Goal: Information Seeking & Learning: Compare options

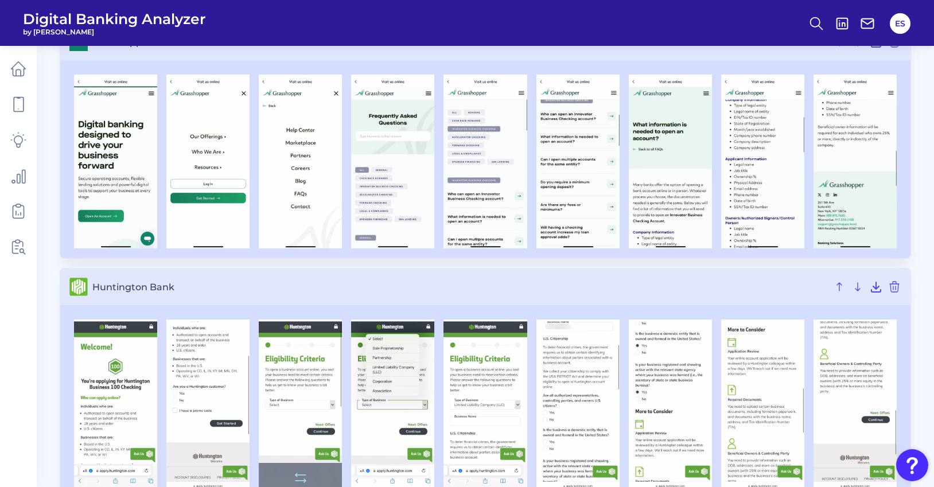
scroll to position [2488, 0]
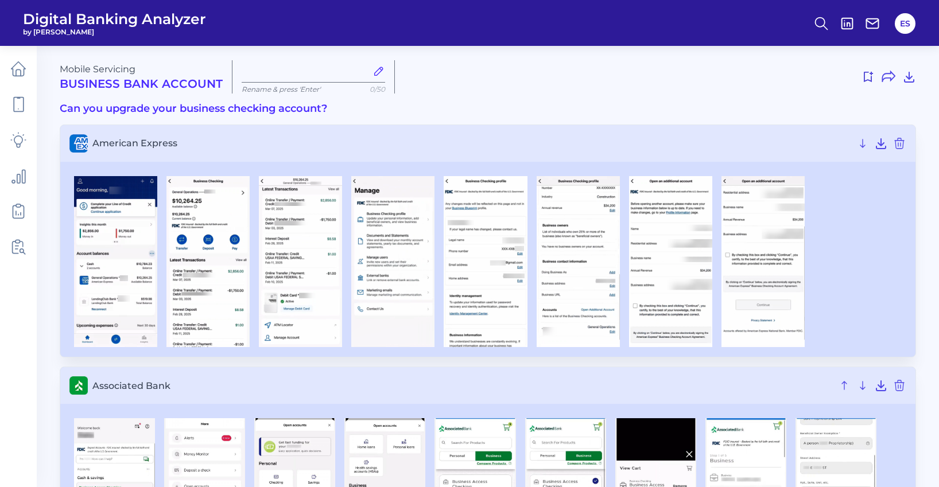
type input "Oct 10 2025"
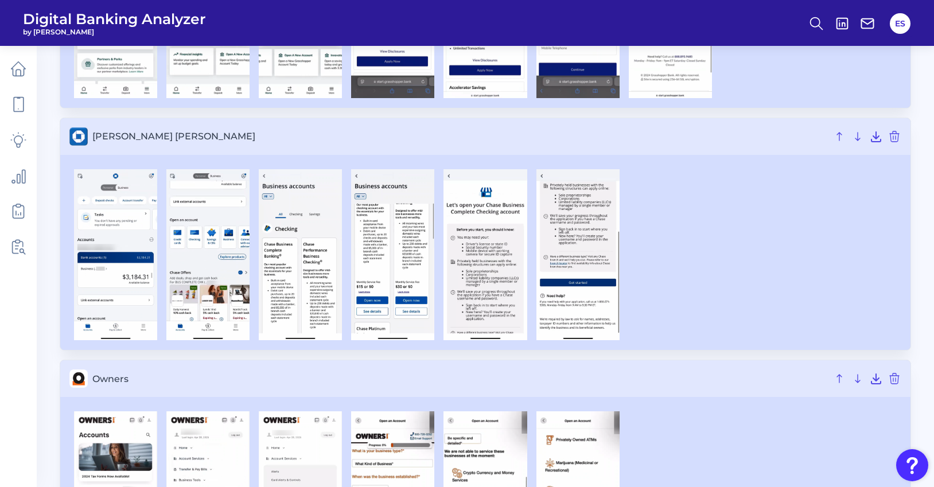
scroll to position [1702, 0]
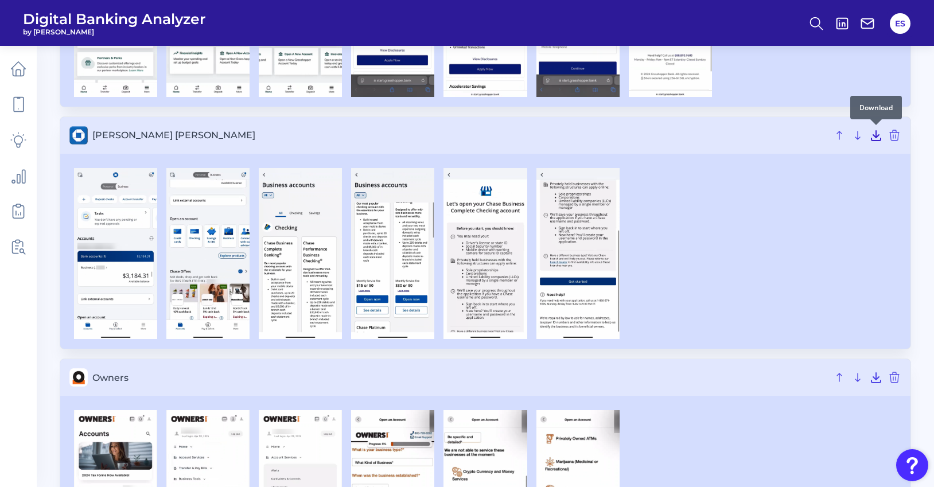
click at [878, 134] on icon at bounding box center [877, 136] width 14 height 14
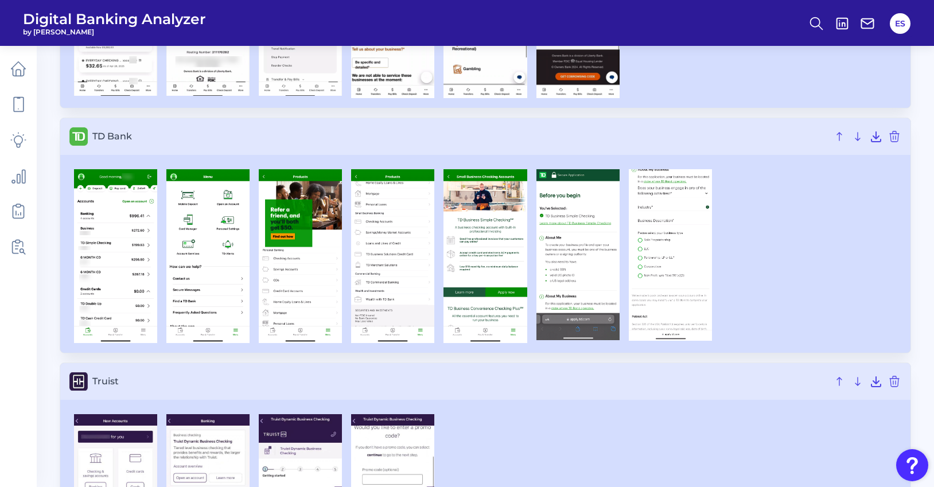
scroll to position [2184, 0]
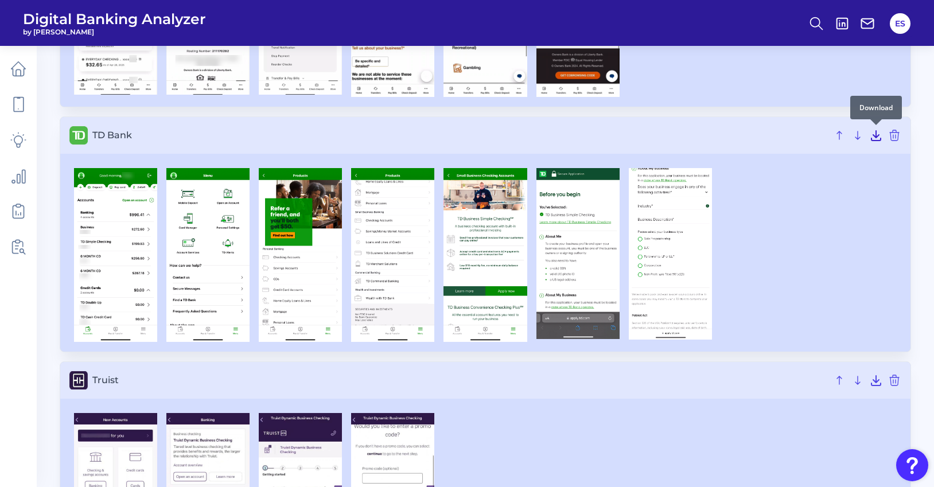
click at [875, 138] on icon at bounding box center [877, 136] width 14 height 14
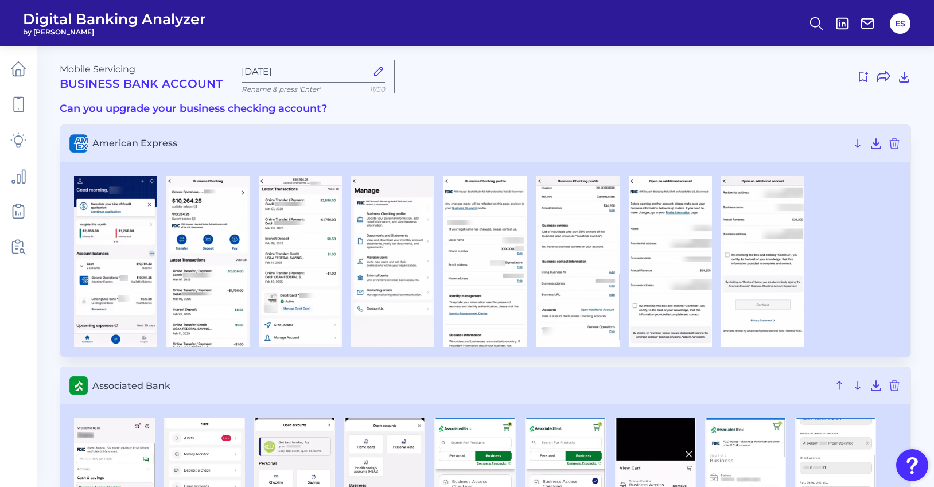
scroll to position [0, 0]
